Goal: Task Accomplishment & Management: Manage account settings

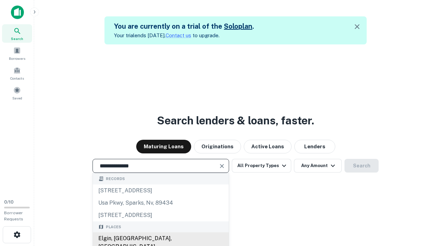
click at [160, 238] on div "Elgin, IL, USA" at bounding box center [161, 242] width 136 height 20
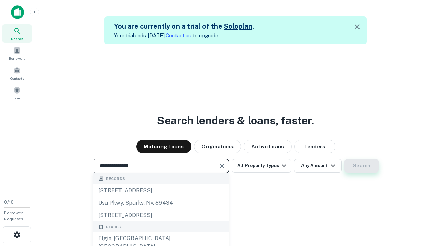
type input "**********"
click at [344, 159] on button "Search" at bounding box center [361, 166] width 34 height 14
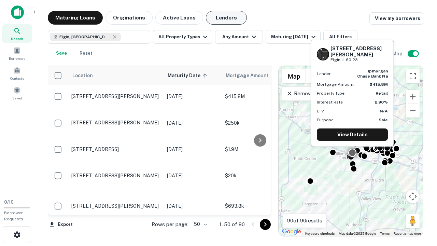
click at [226, 18] on button "Lenders" at bounding box center [226, 18] width 41 height 14
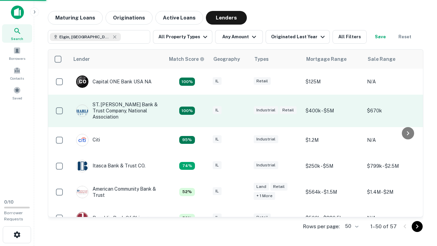
click at [242, 111] on div "IL" at bounding box center [230, 110] width 34 height 9
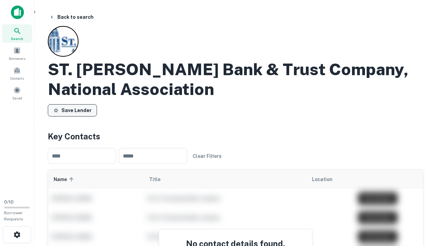
click at [72, 110] on button "Save Lender" at bounding box center [72, 110] width 49 height 12
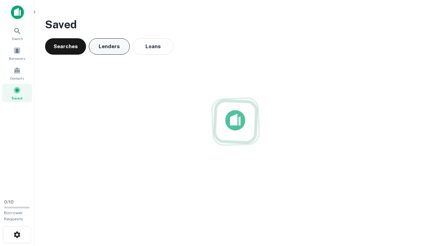
click at [109, 46] on button "Lenders" at bounding box center [109, 46] width 41 height 16
